Goal: Navigation & Orientation: Find specific page/section

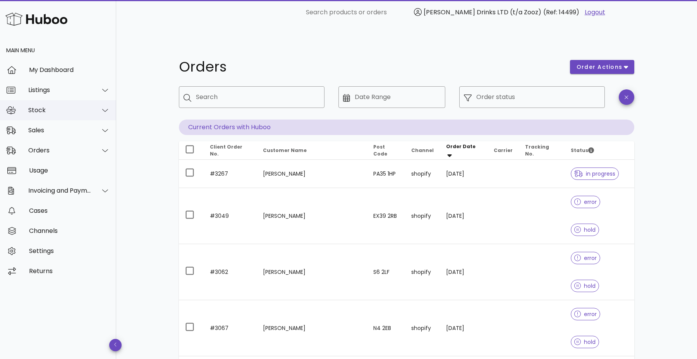
click at [53, 108] on div "Stock" at bounding box center [59, 109] width 63 height 7
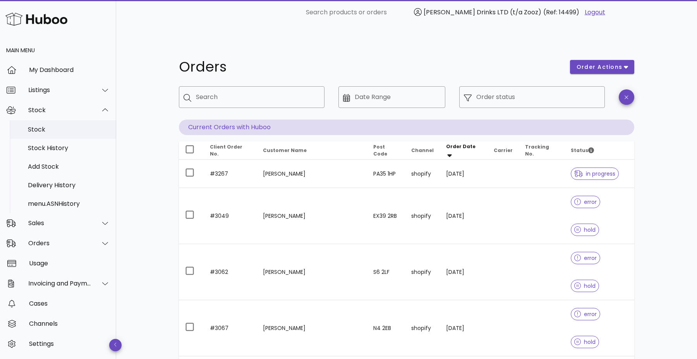
click at [48, 129] on div "Stock" at bounding box center [69, 129] width 82 height 7
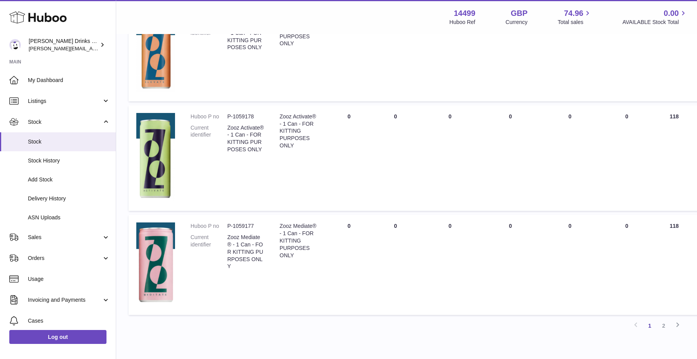
scroll to position [724, 1]
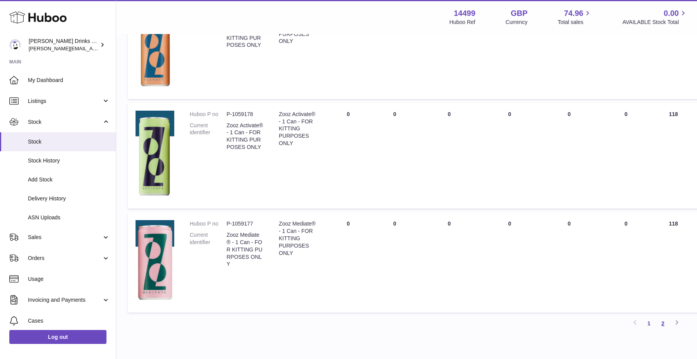
click at [660, 317] on link "2" at bounding box center [663, 324] width 14 height 14
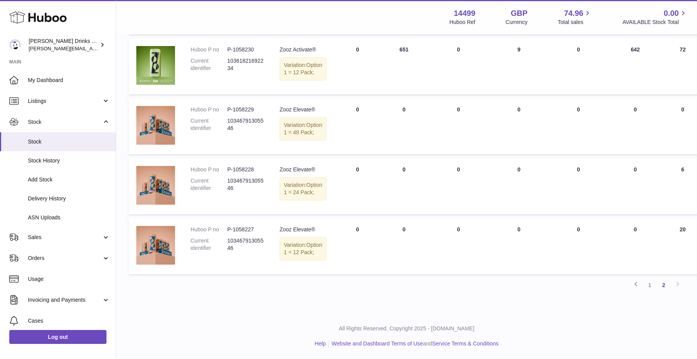
scroll to position [272, 0]
click at [650, 286] on link "1" at bounding box center [650, 285] width 14 height 14
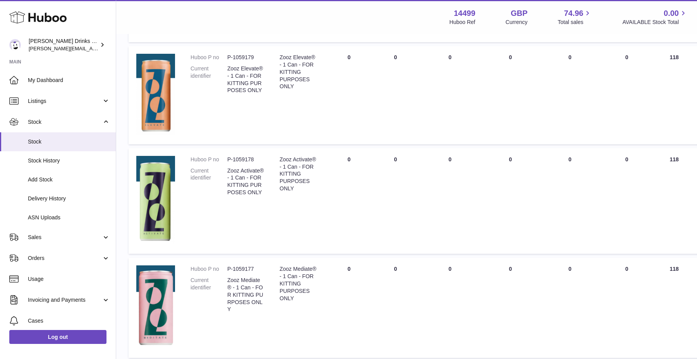
scroll to position [745, 0]
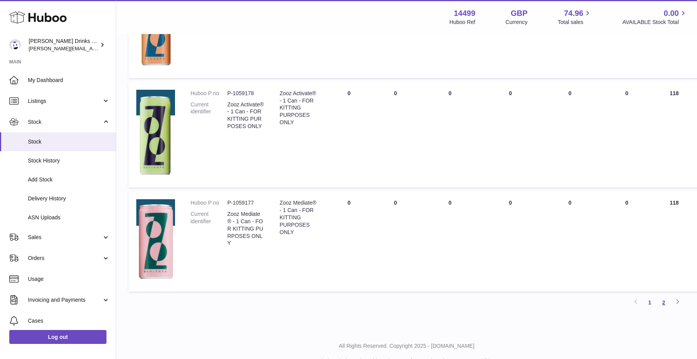
click at [665, 296] on link "2" at bounding box center [664, 303] width 14 height 14
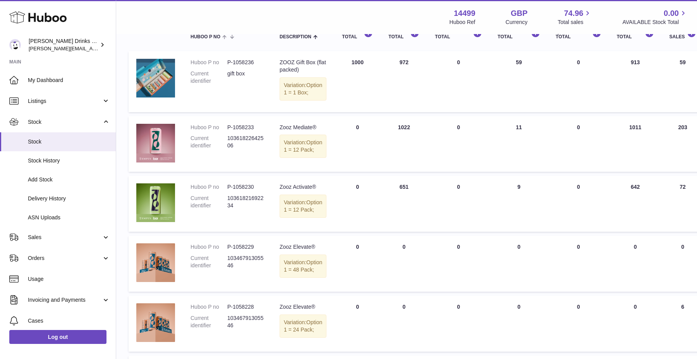
scroll to position [120, 0]
click at [69, 102] on span "Listings" at bounding box center [65, 101] width 74 height 7
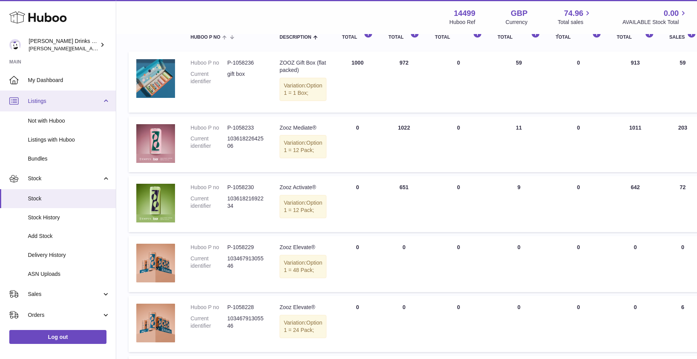
click at [69, 102] on span "Listings" at bounding box center [65, 101] width 74 height 7
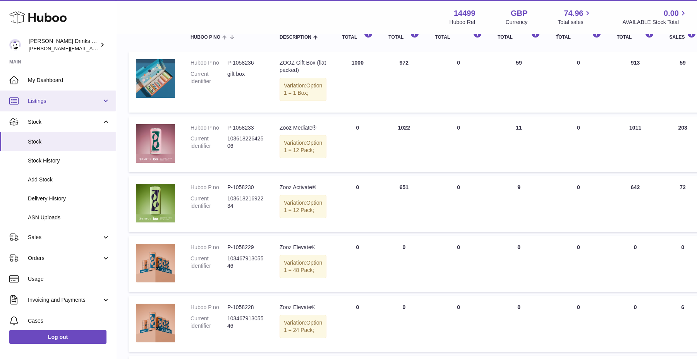
click at [69, 102] on span "Listings" at bounding box center [65, 101] width 74 height 7
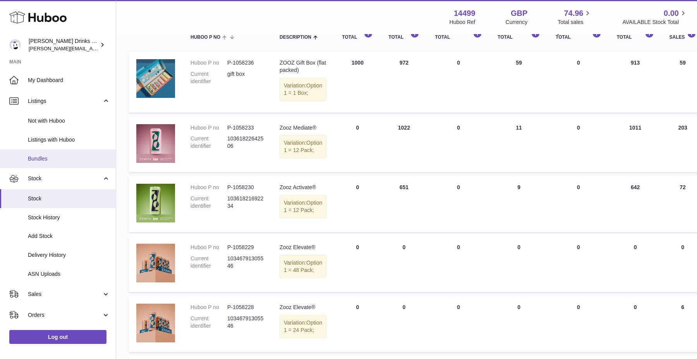
click at [60, 153] on link "Bundles" at bounding box center [58, 158] width 116 height 19
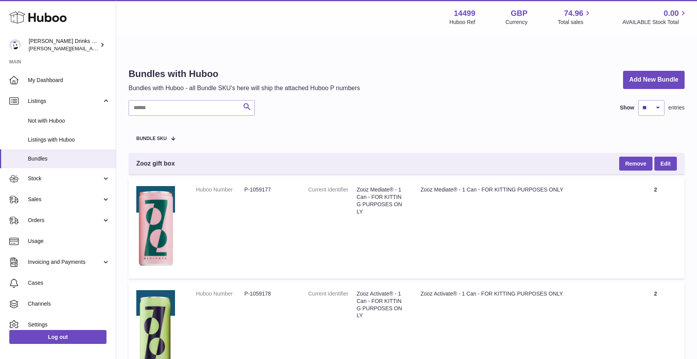
click at [169, 160] on span "Zooz gift box" at bounding box center [155, 164] width 39 height 9
